Goal: Check status: Check status

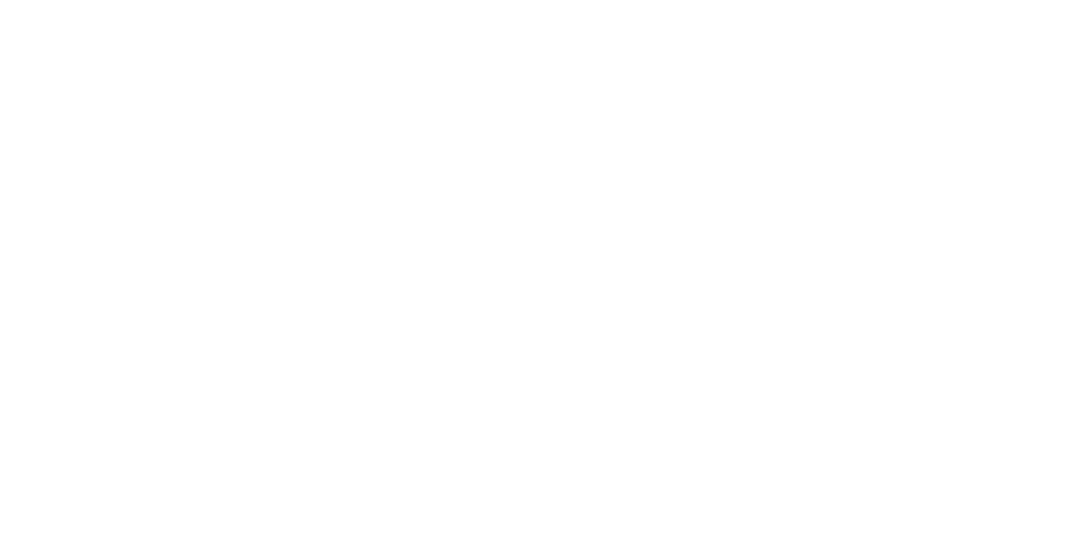
select select
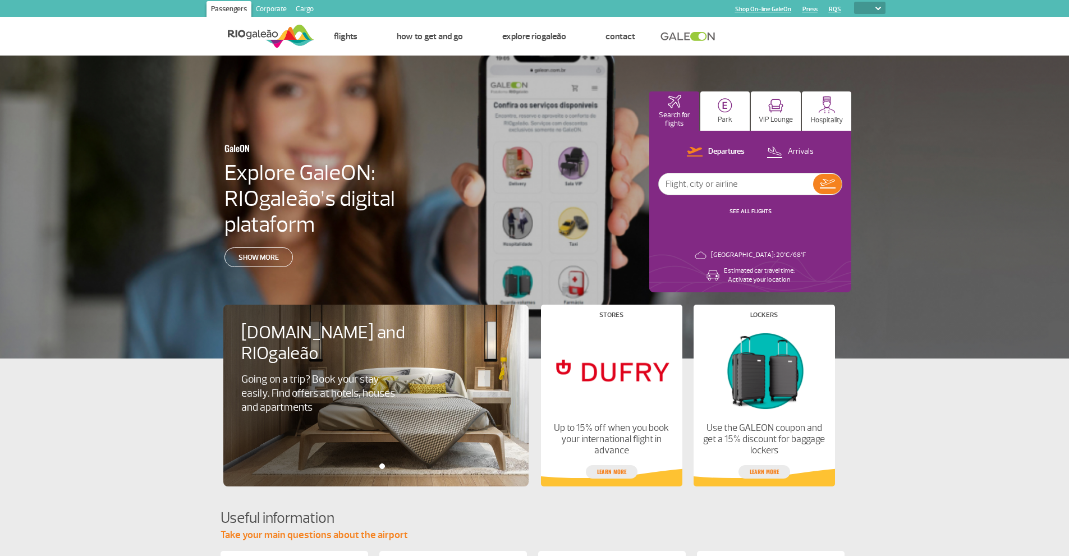
click at [740, 178] on input "text" at bounding box center [736, 183] width 154 height 21
type input "Rio"
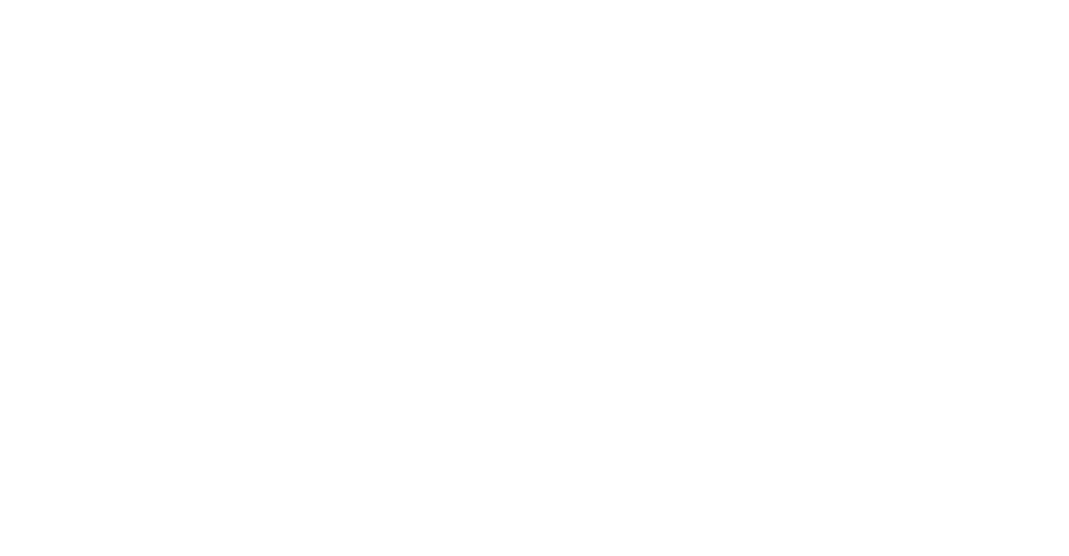
select select
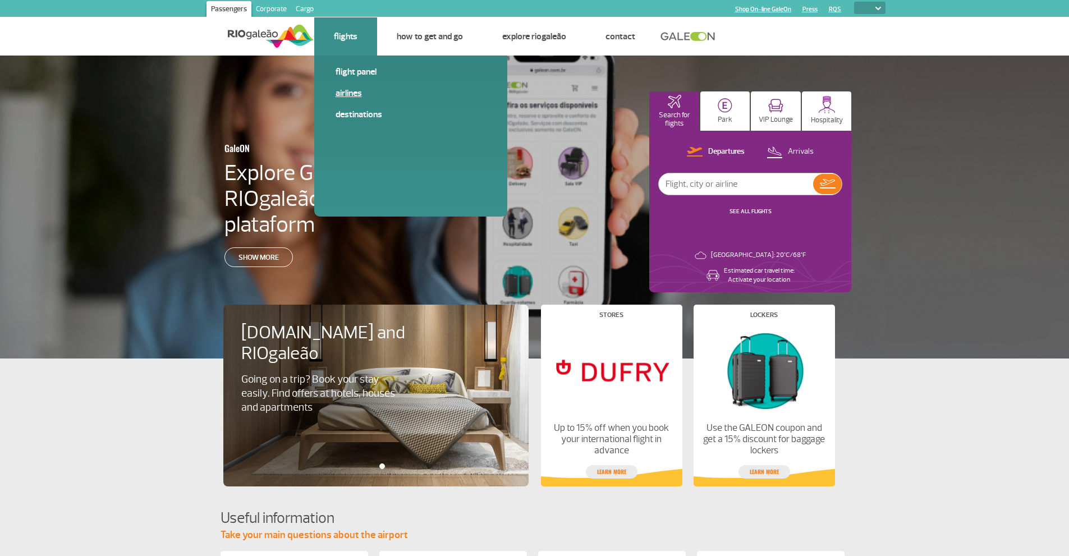
click at [354, 97] on link "Airlines" at bounding box center [411, 93] width 150 height 12
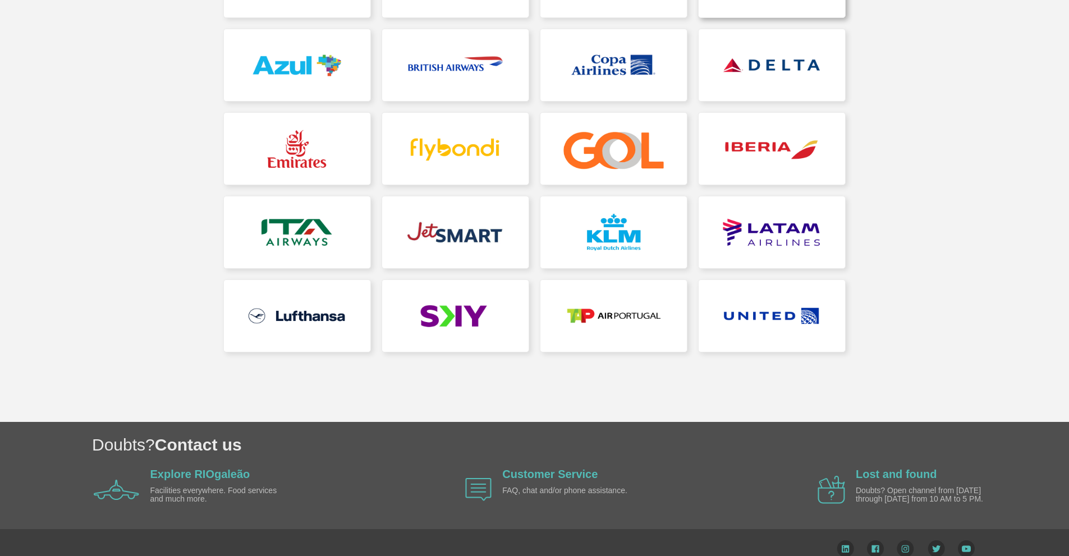
scroll to position [253, 0]
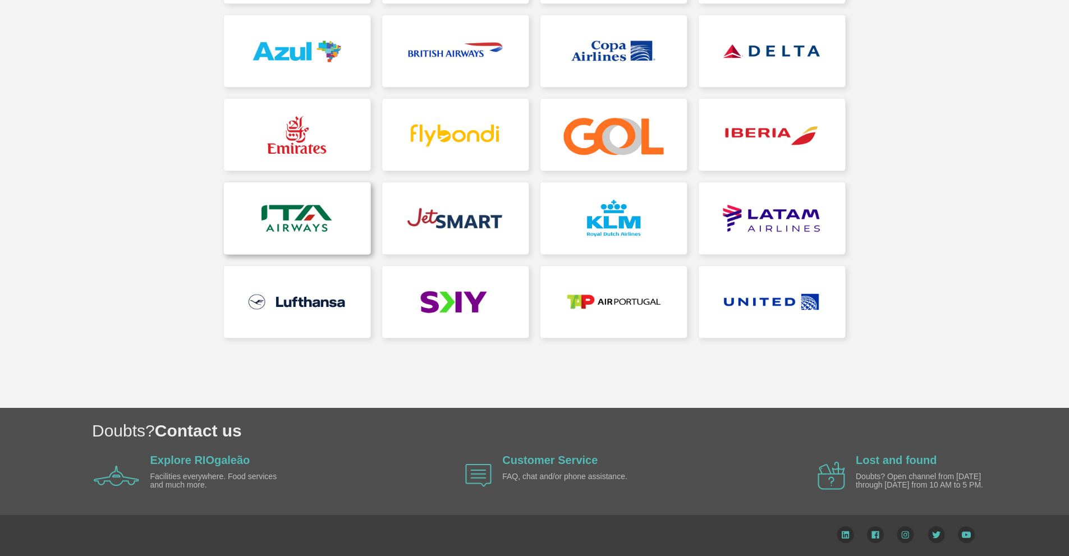
click at [236, 218] on link at bounding box center [297, 218] width 146 height 72
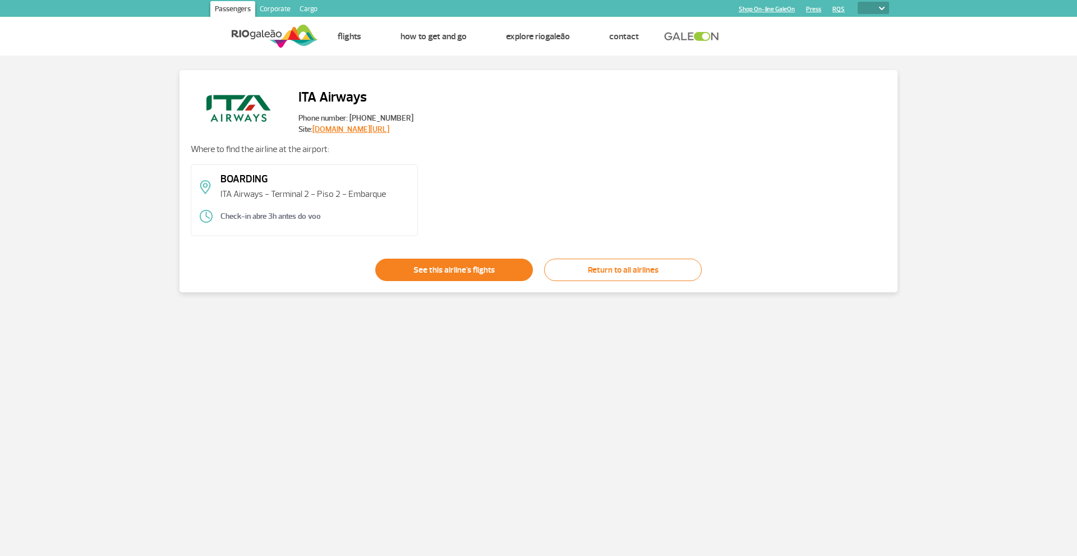
click at [462, 274] on link "See this airline's flights" at bounding box center [454, 270] width 158 height 22
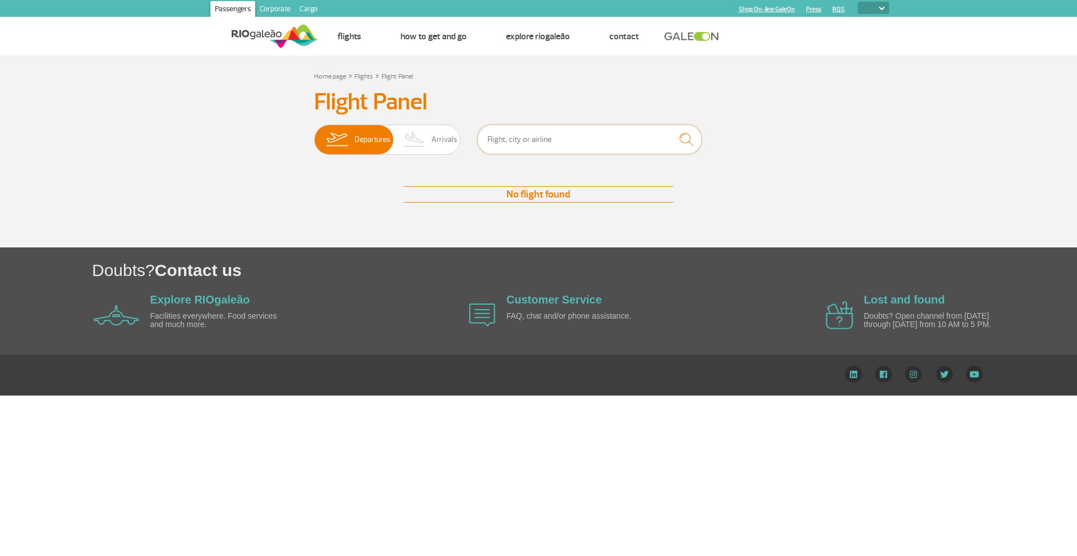
click at [630, 148] on input "text" at bounding box center [589, 140] width 224 height 30
type input "n"
type input "i"
